Goal: Entertainment & Leisure: Consume media (video, audio)

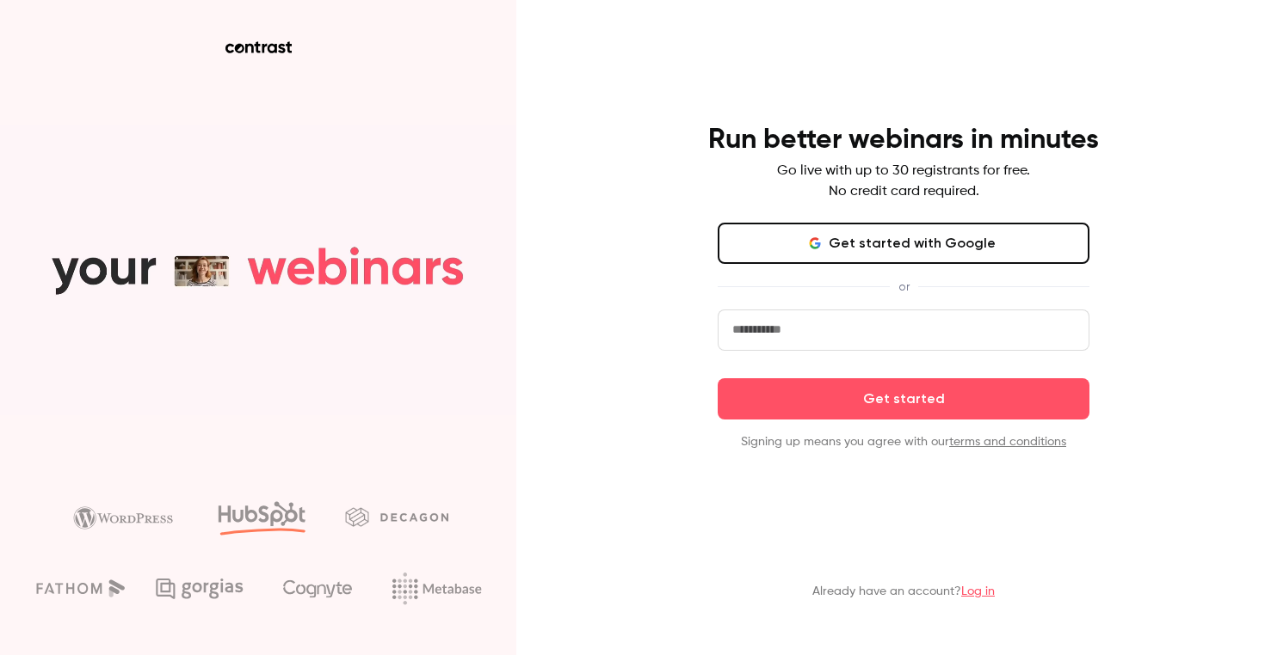
click at [852, 233] on button "Get started with Google" at bounding box center [903, 243] width 372 height 41
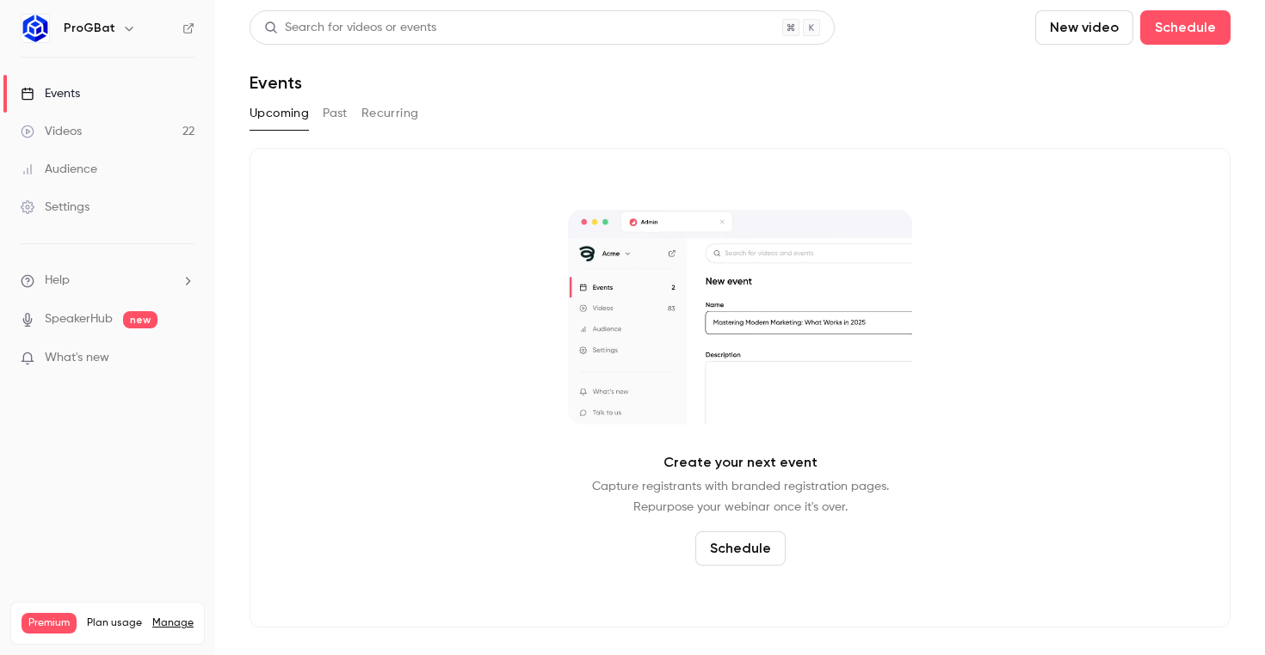
click at [85, 129] on link "Videos 22" at bounding box center [107, 132] width 215 height 38
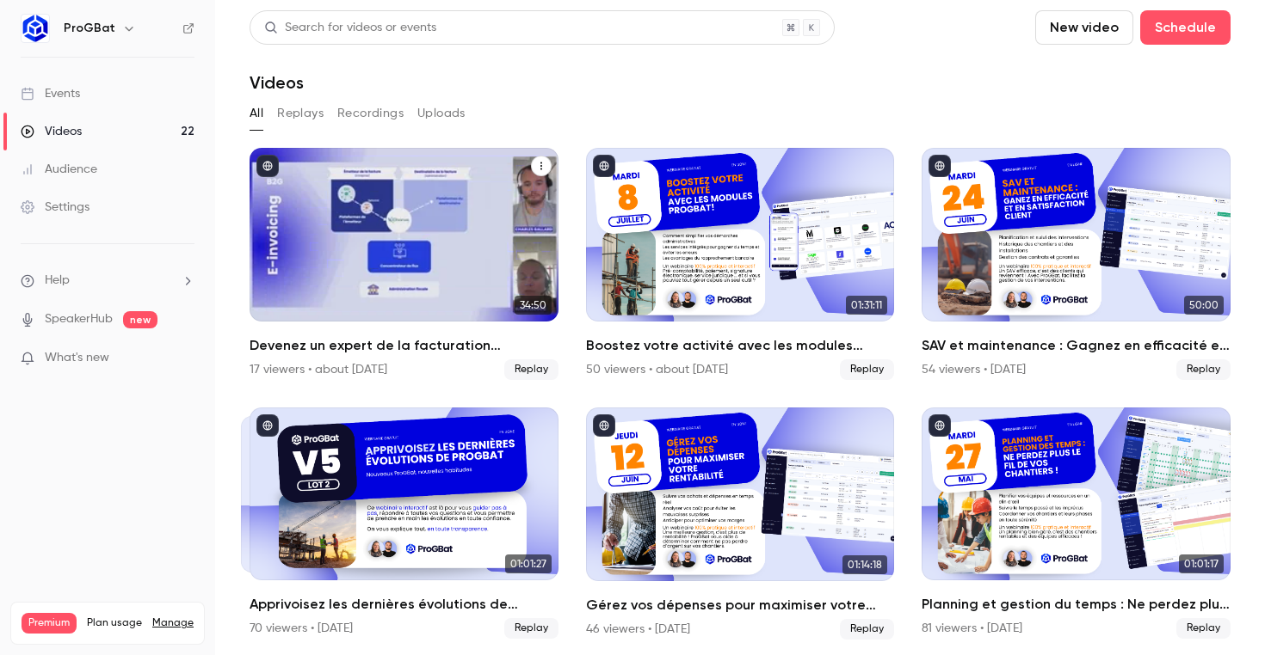
click at [342, 275] on div "Devenez un expert de la facturation électronique 🚀" at bounding box center [403, 235] width 309 height 174
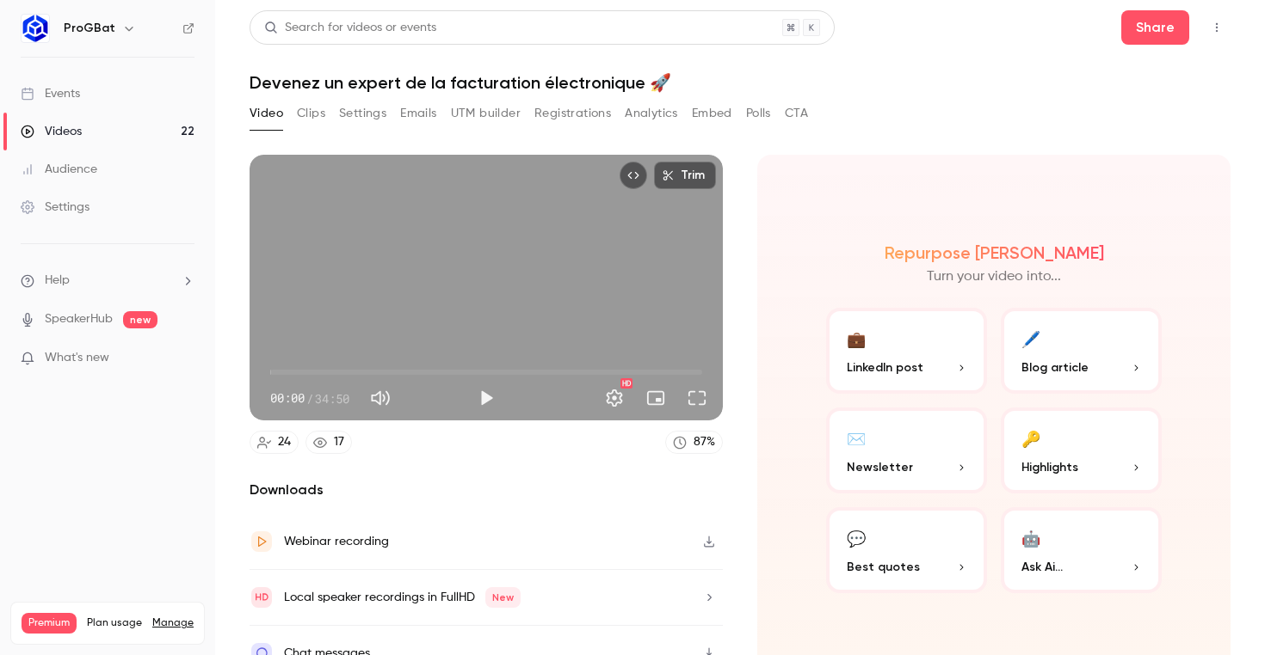
click at [304, 109] on button "Clips" at bounding box center [311, 114] width 28 height 28
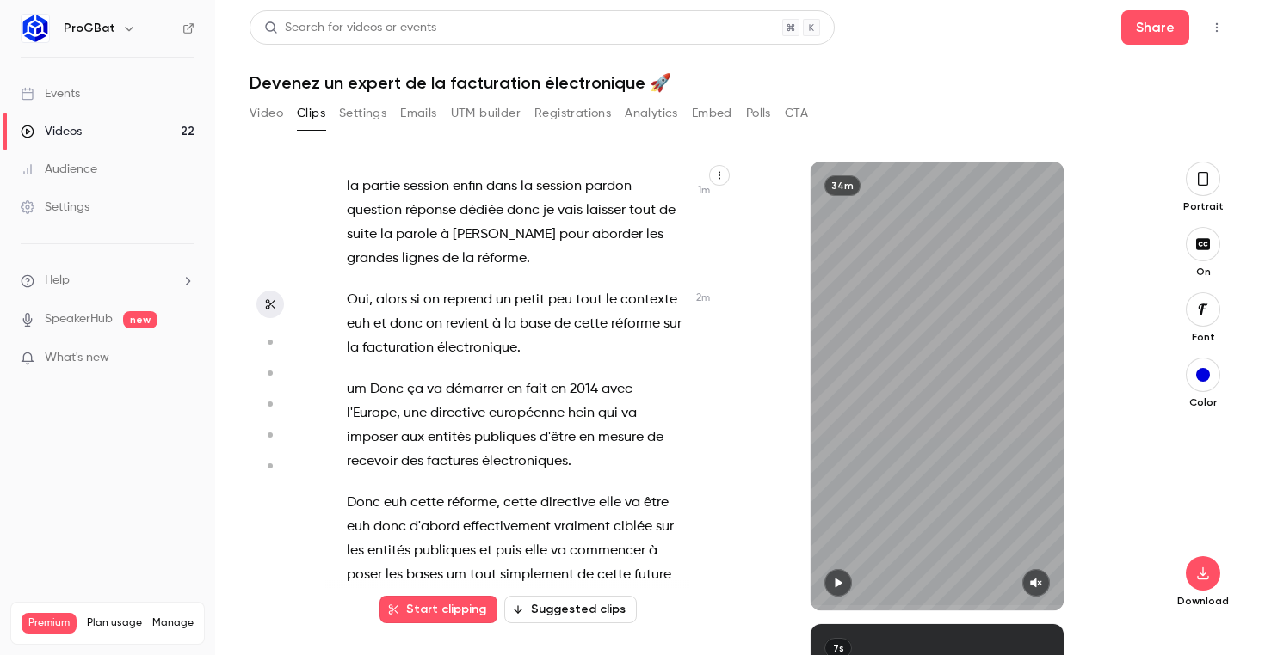
scroll to position [1109, 0]
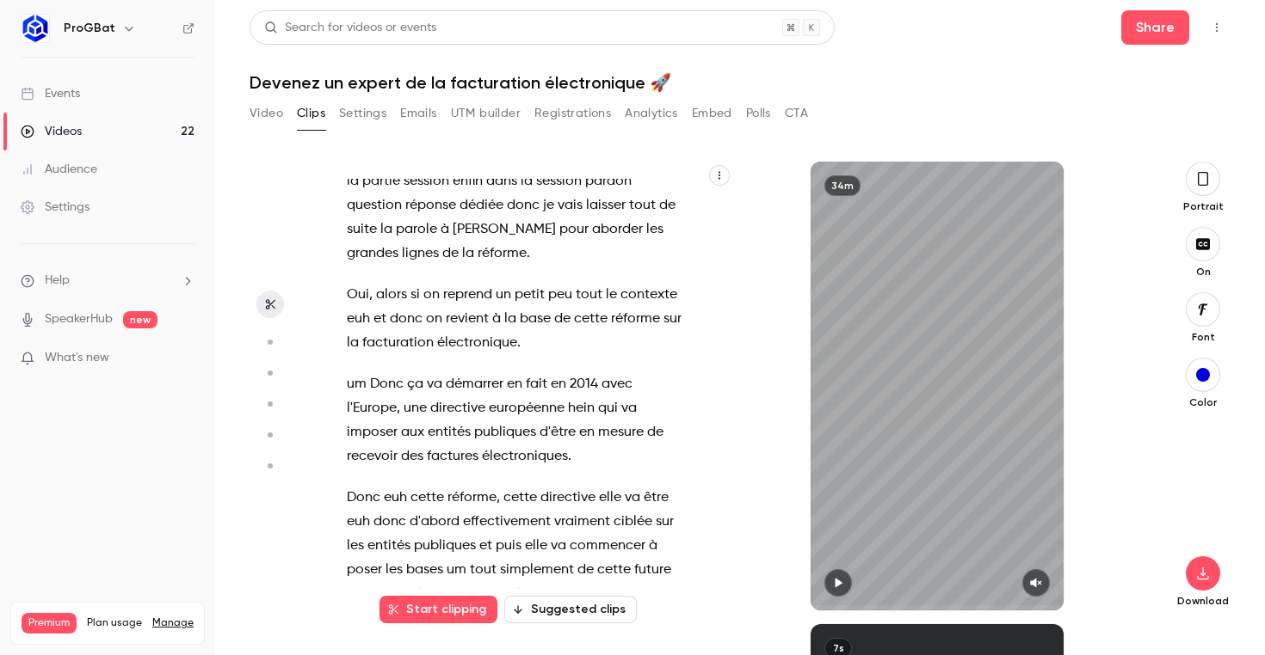
click at [847, 575] on button "button" at bounding box center [838, 583] width 28 height 28
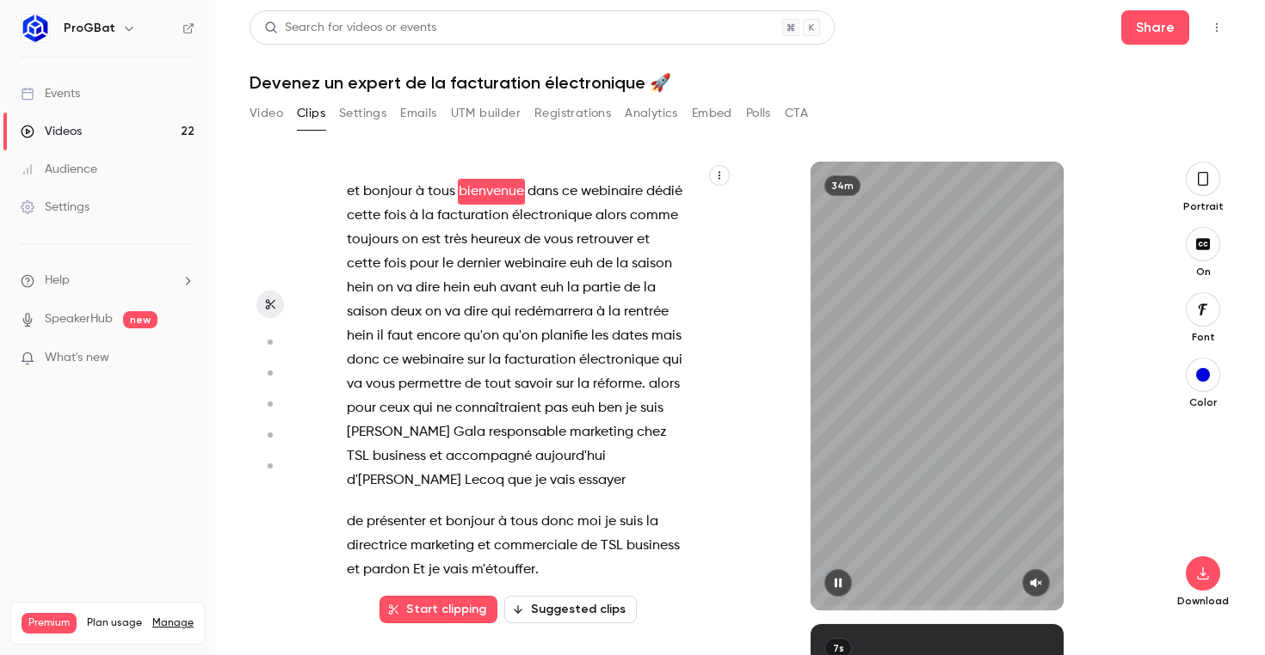
scroll to position [0, 0]
click at [847, 575] on button "button" at bounding box center [838, 583] width 28 height 28
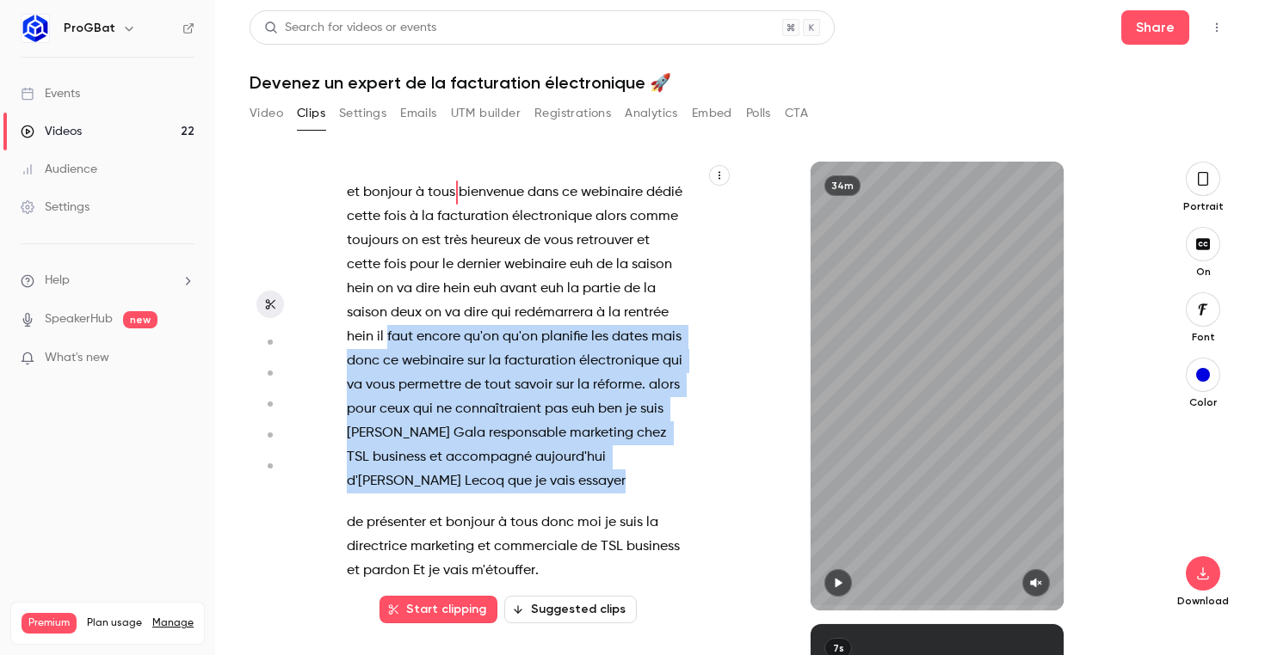
drag, startPoint x: 386, startPoint y: 333, endPoint x: 640, endPoint y: 470, distance: 288.3
click at [640, 470] on p "et bonjour à tous bienvenue dans ce webinaire dédié cette fois à la facturation…" at bounding box center [516, 337] width 339 height 313
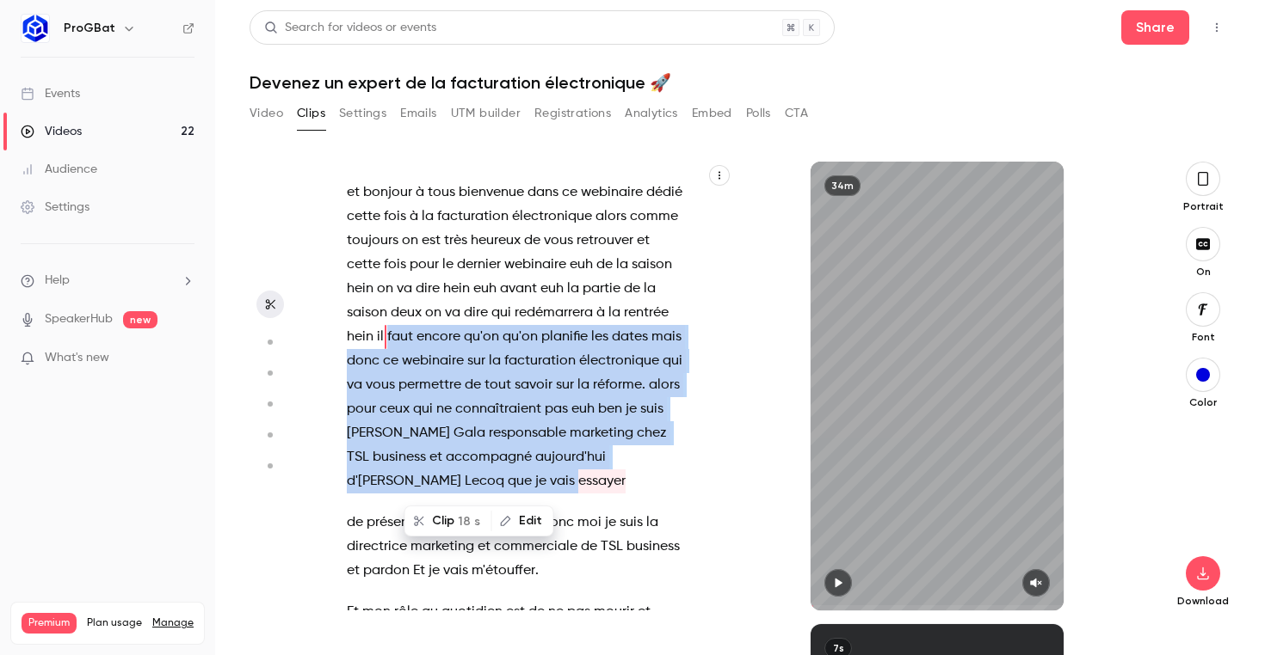
click at [445, 509] on button "Clip 18 s" at bounding box center [448, 522] width 84 height 28
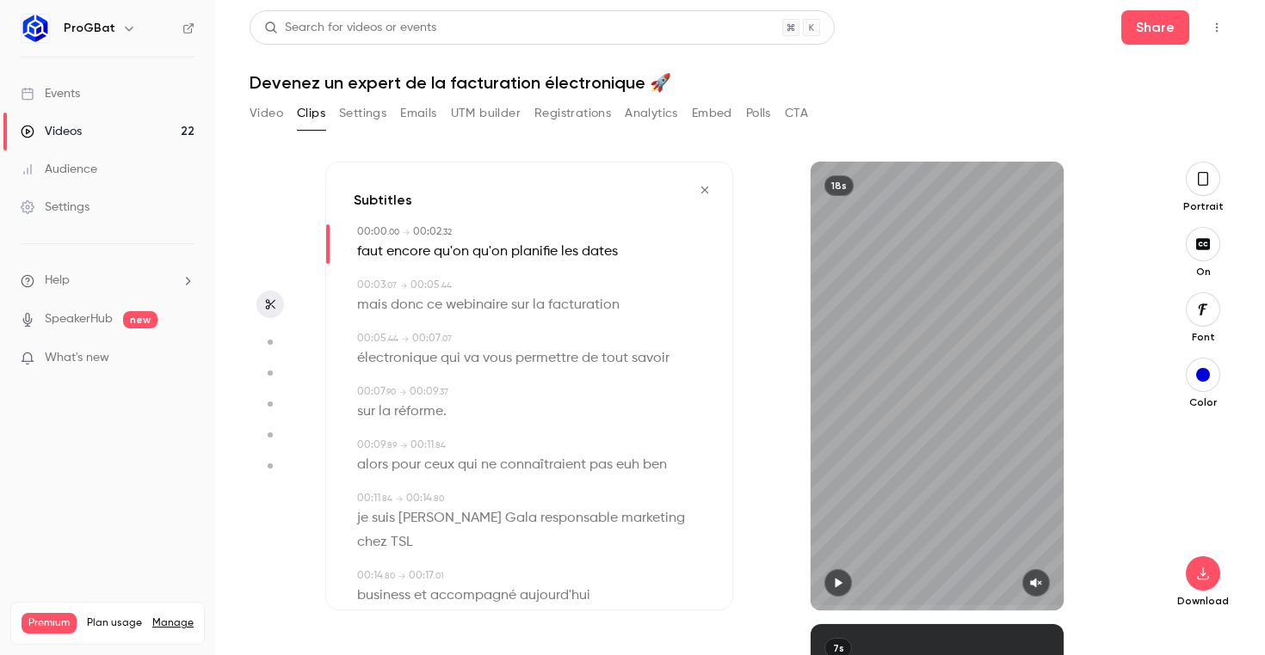
click at [694, 188] on button "button" at bounding box center [705, 190] width 28 height 28
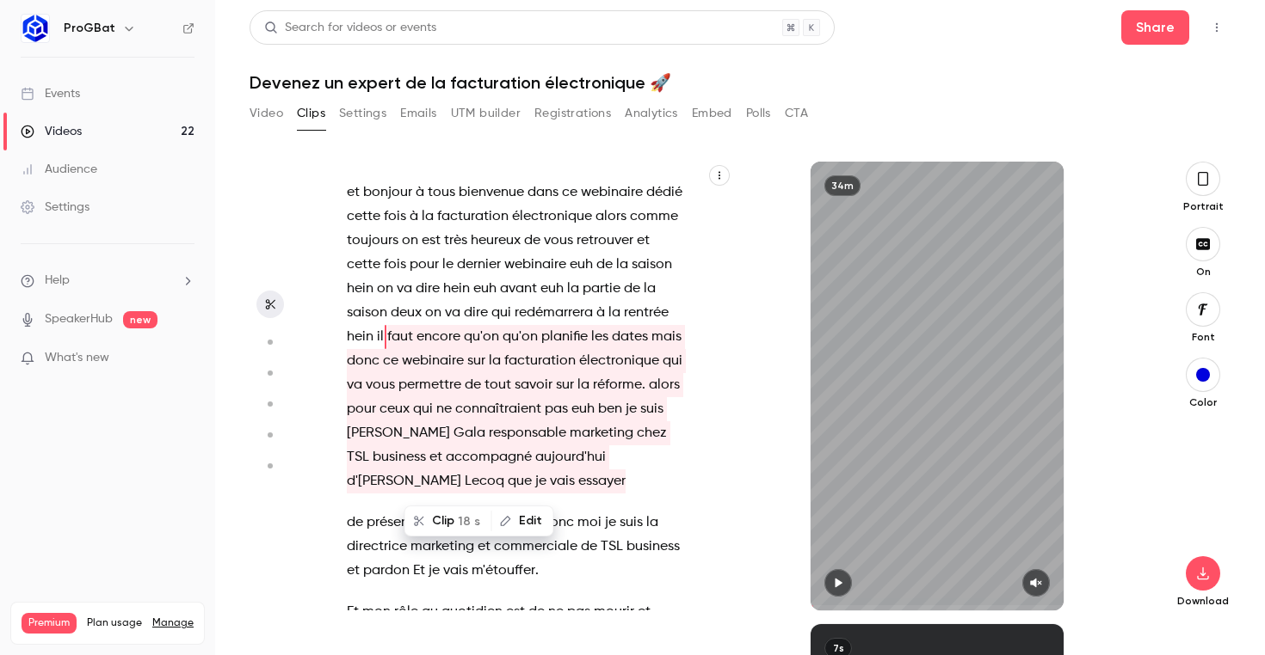
type input "****"
